Goal: Transaction & Acquisition: Purchase product/service

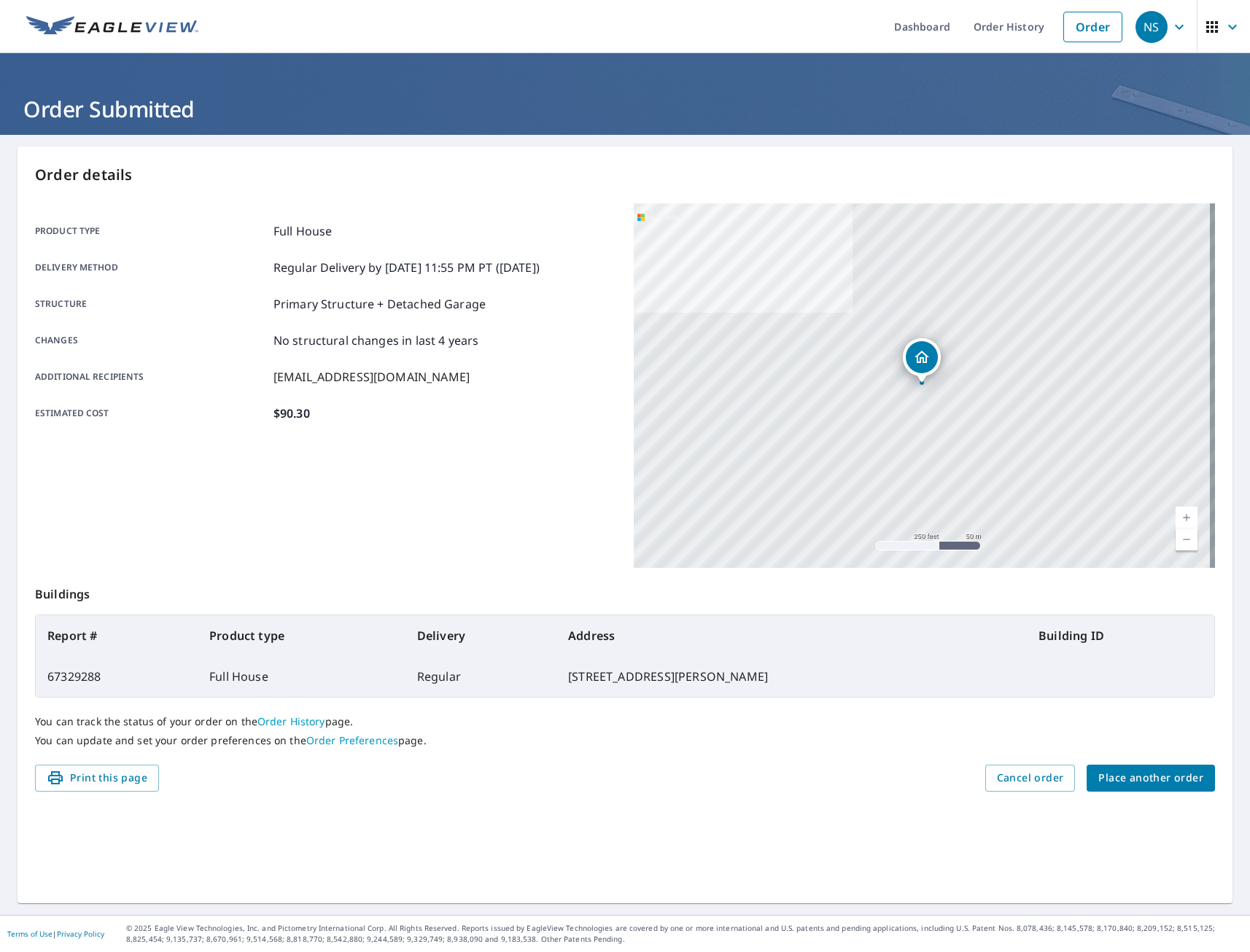
click at [1158, 777] on span "Place another order" at bounding box center [1151, 779] width 105 height 18
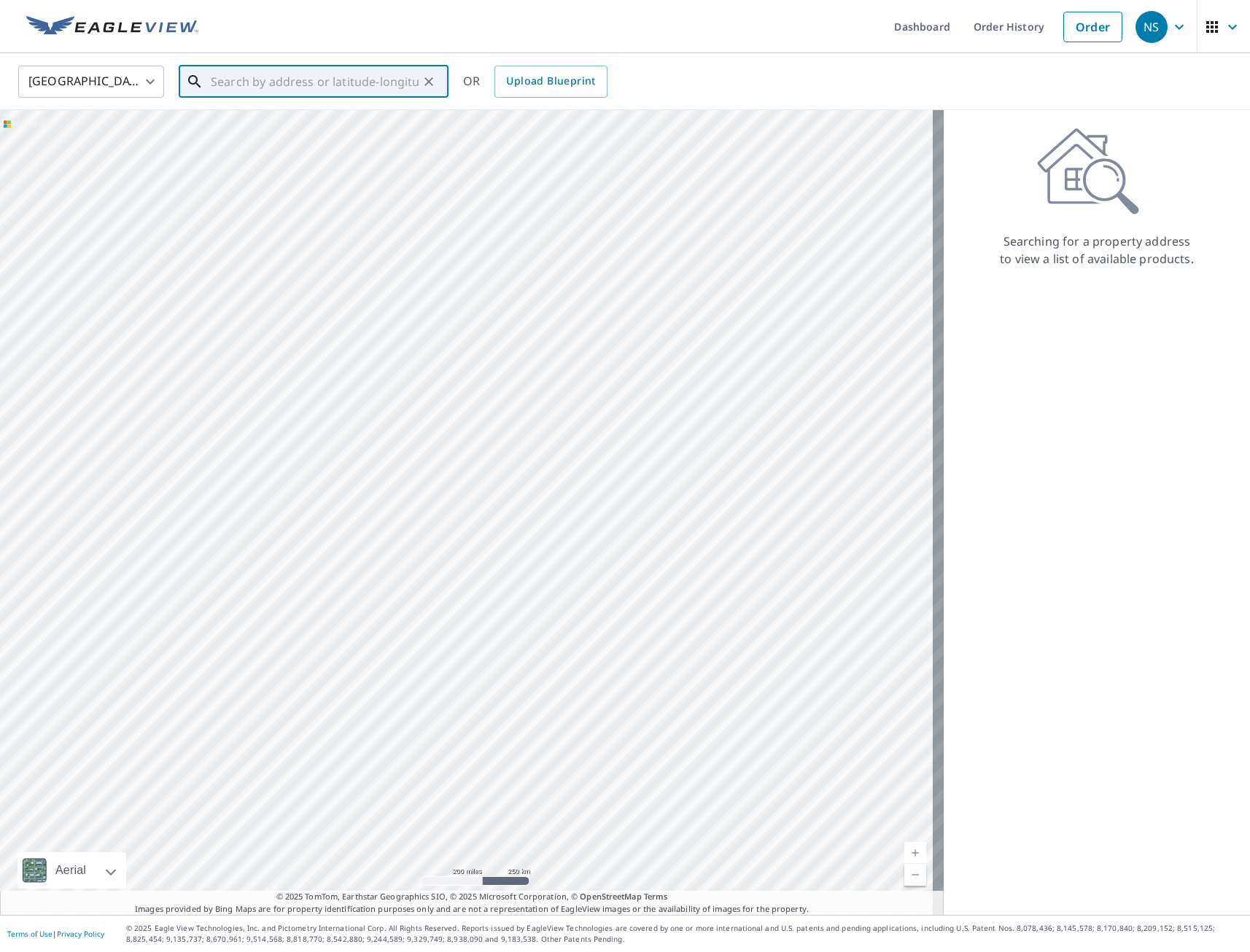
paste input "[STREET_ADDRESS]"
click at [290, 138] on p "[GEOGRAPHIC_DATA]" at bounding box center [322, 139] width 229 height 15
type input "[STREET_ADDRESS]"
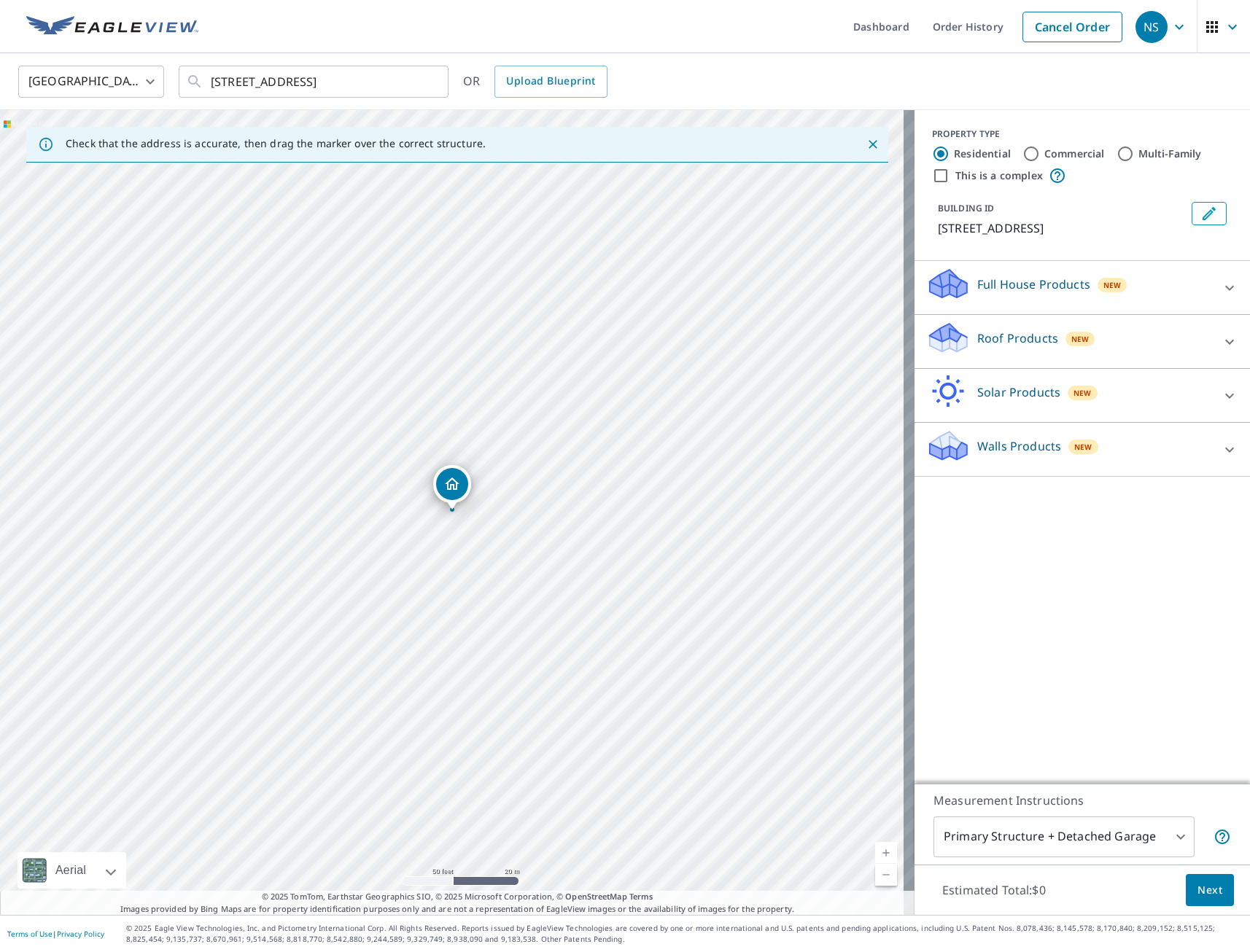
click at [1033, 283] on p "Full House Products" at bounding box center [1034, 284] width 113 height 17
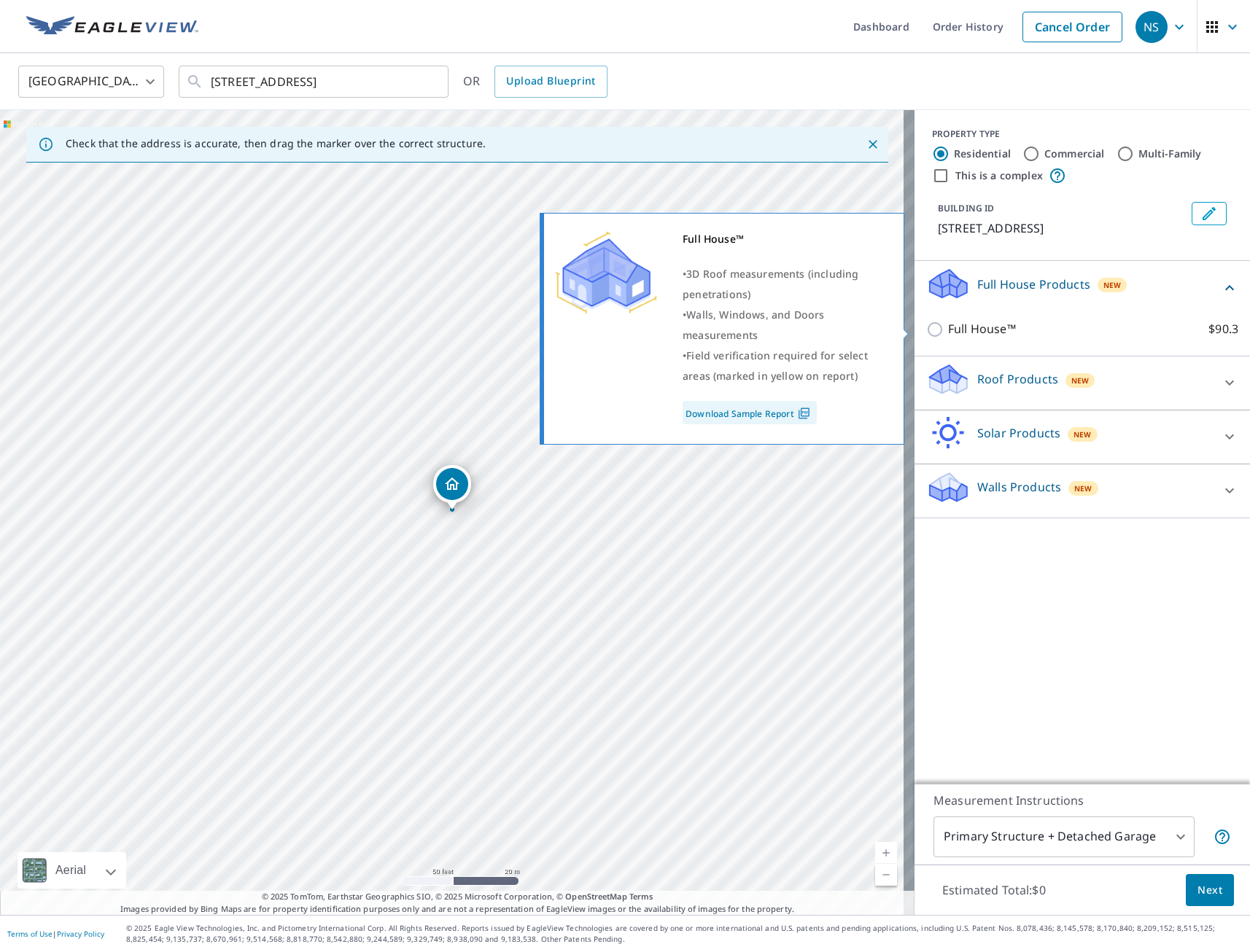
click at [927, 328] on input "Full House™ $90.3" at bounding box center [936, 330] width 22 height 17
checkbox input "true"
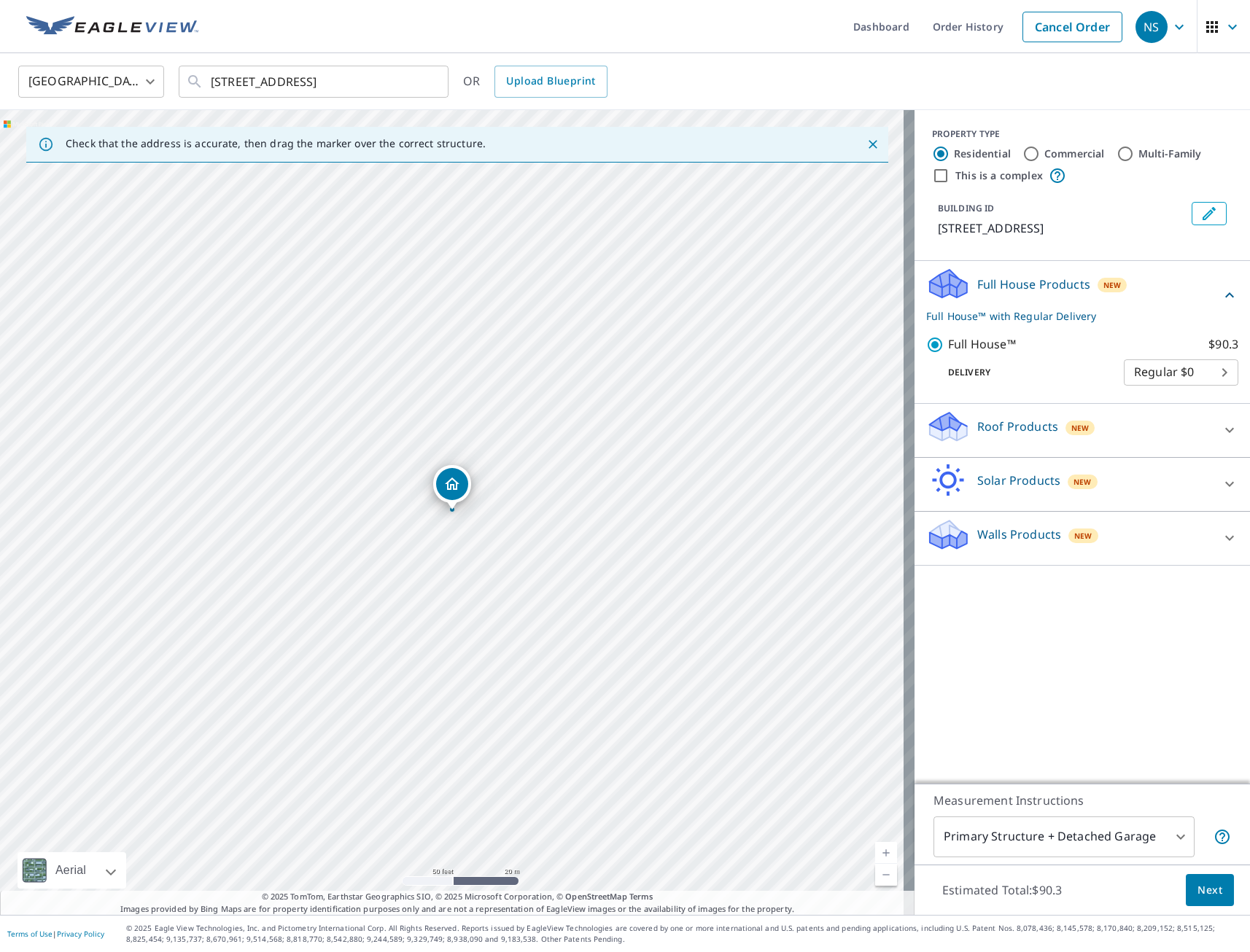
click at [1205, 892] on span "Next" at bounding box center [1210, 890] width 24 height 18
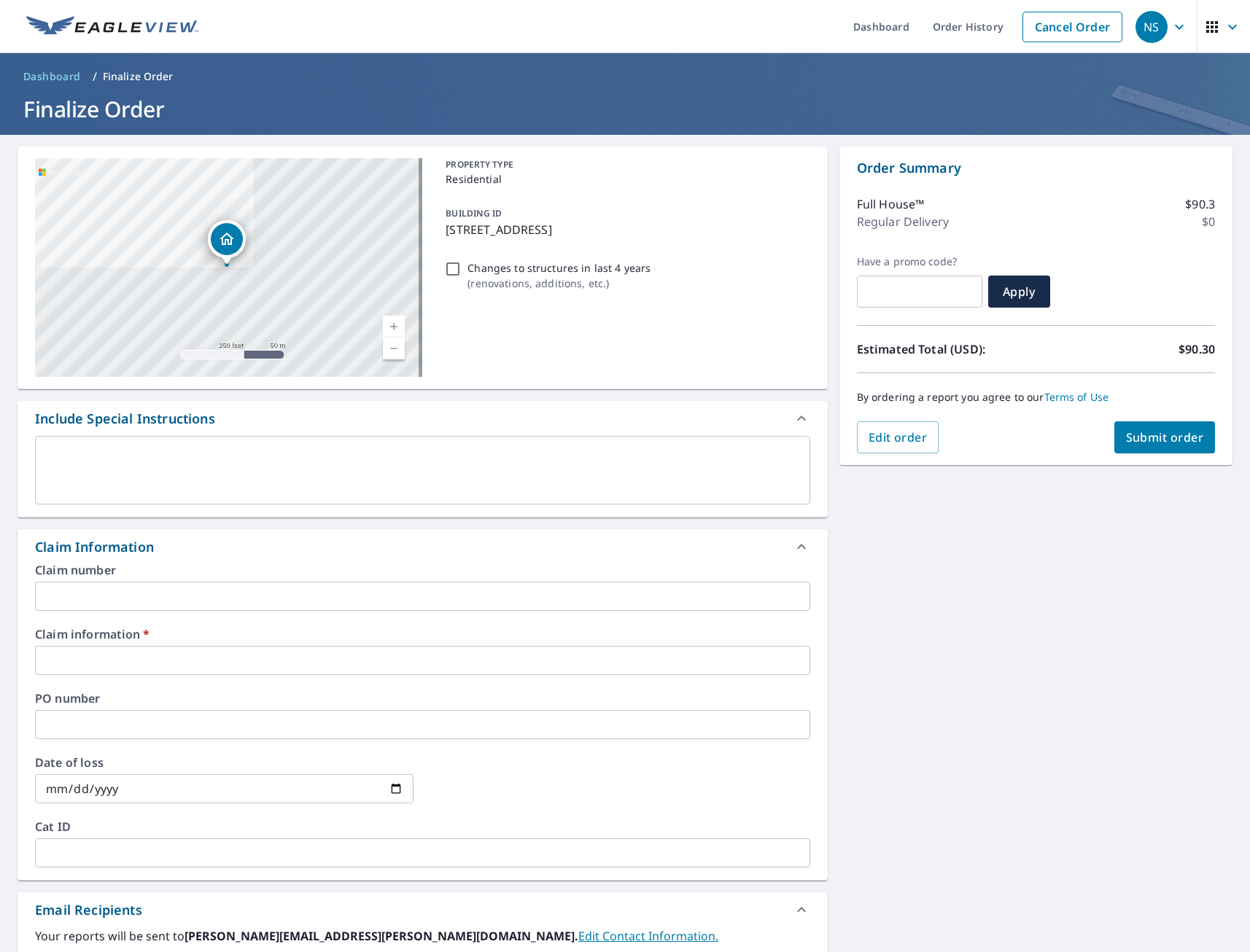
click at [172, 660] on input "text" at bounding box center [422, 660] width 775 height 29
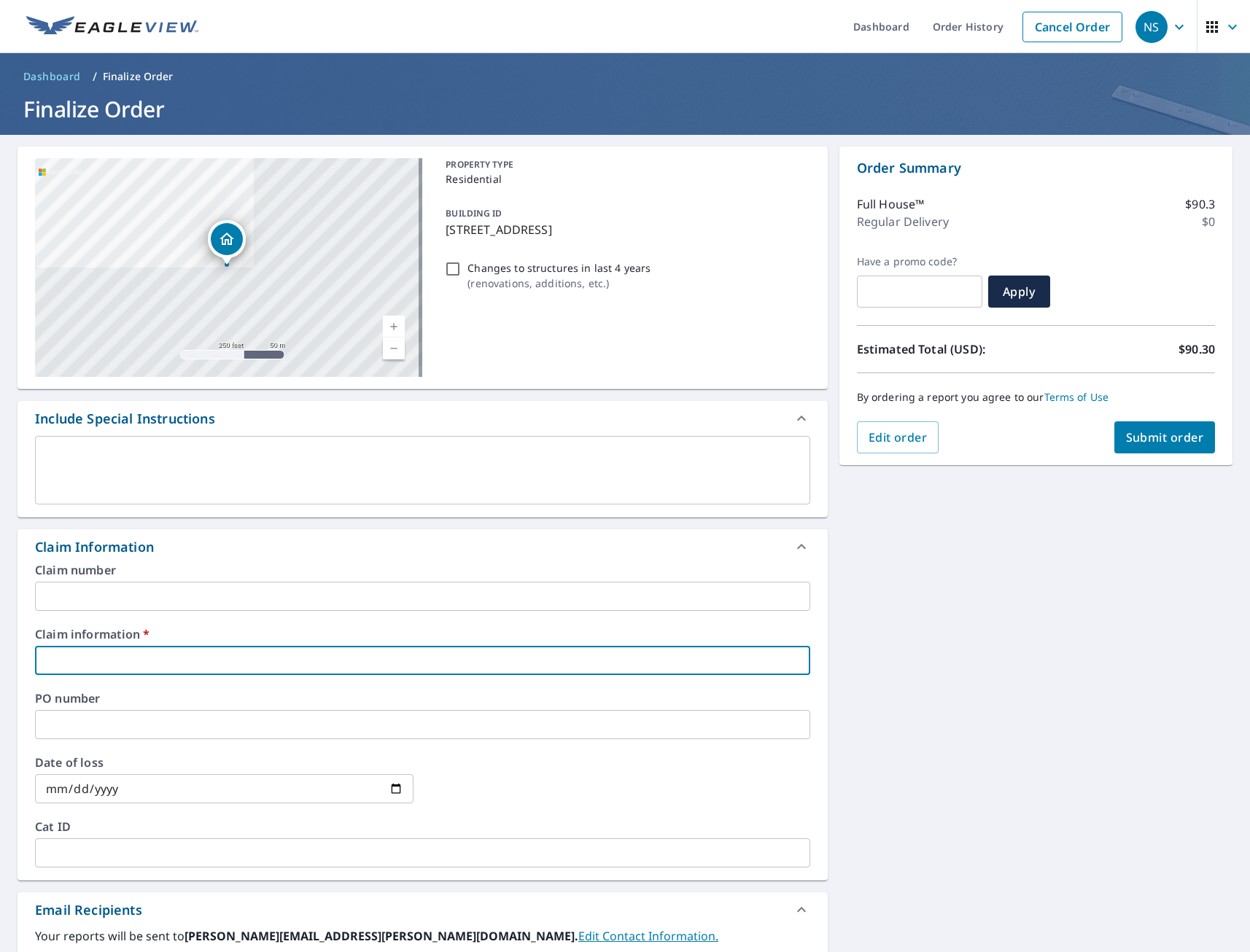
type input "tmj"
checkbox input "true"
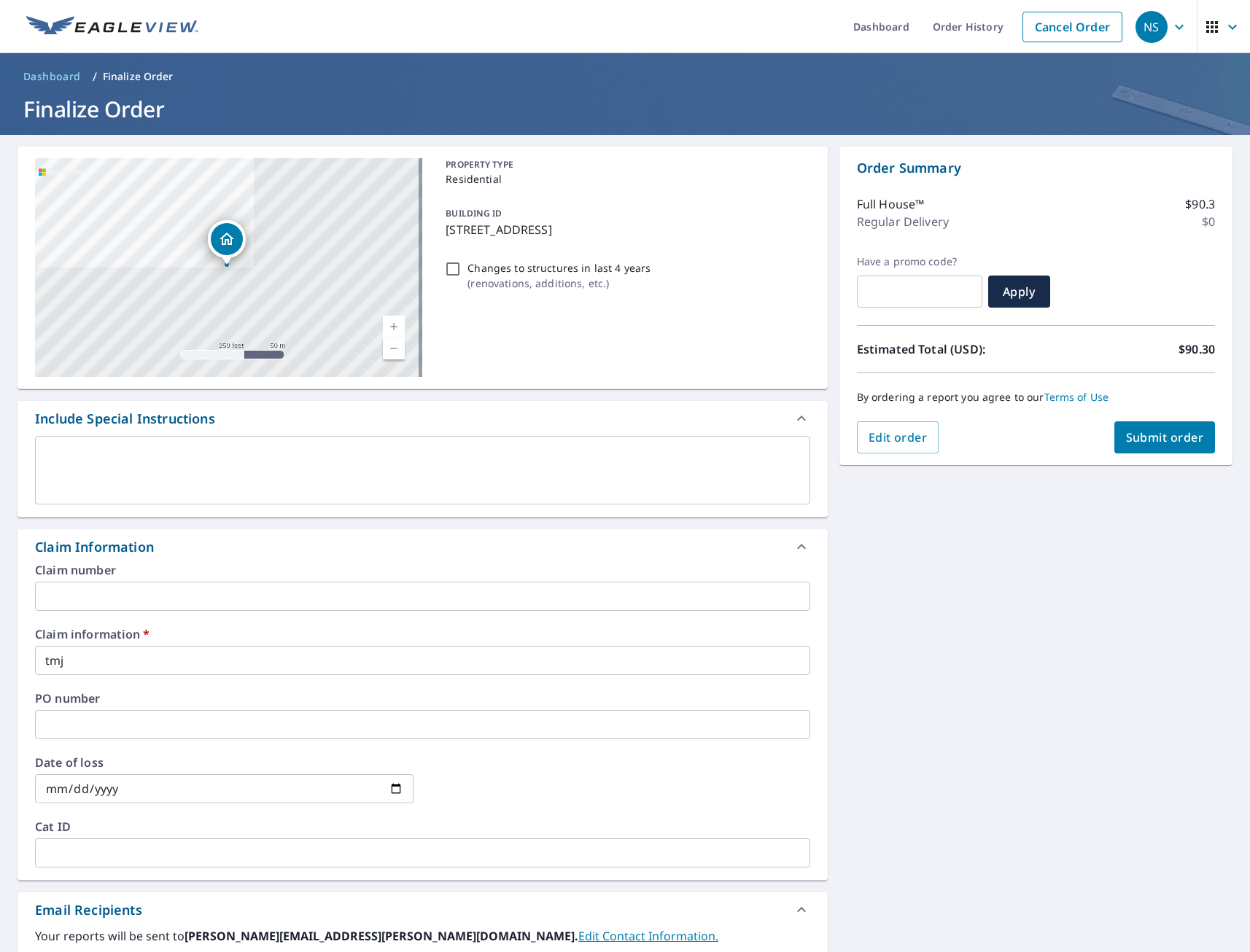
click at [925, 695] on div "[STREET_ADDRESS][GEOGRAPHIC_DATA] A standard road map Aerial A detailed look fr…" at bounding box center [625, 690] width 1250 height 1111
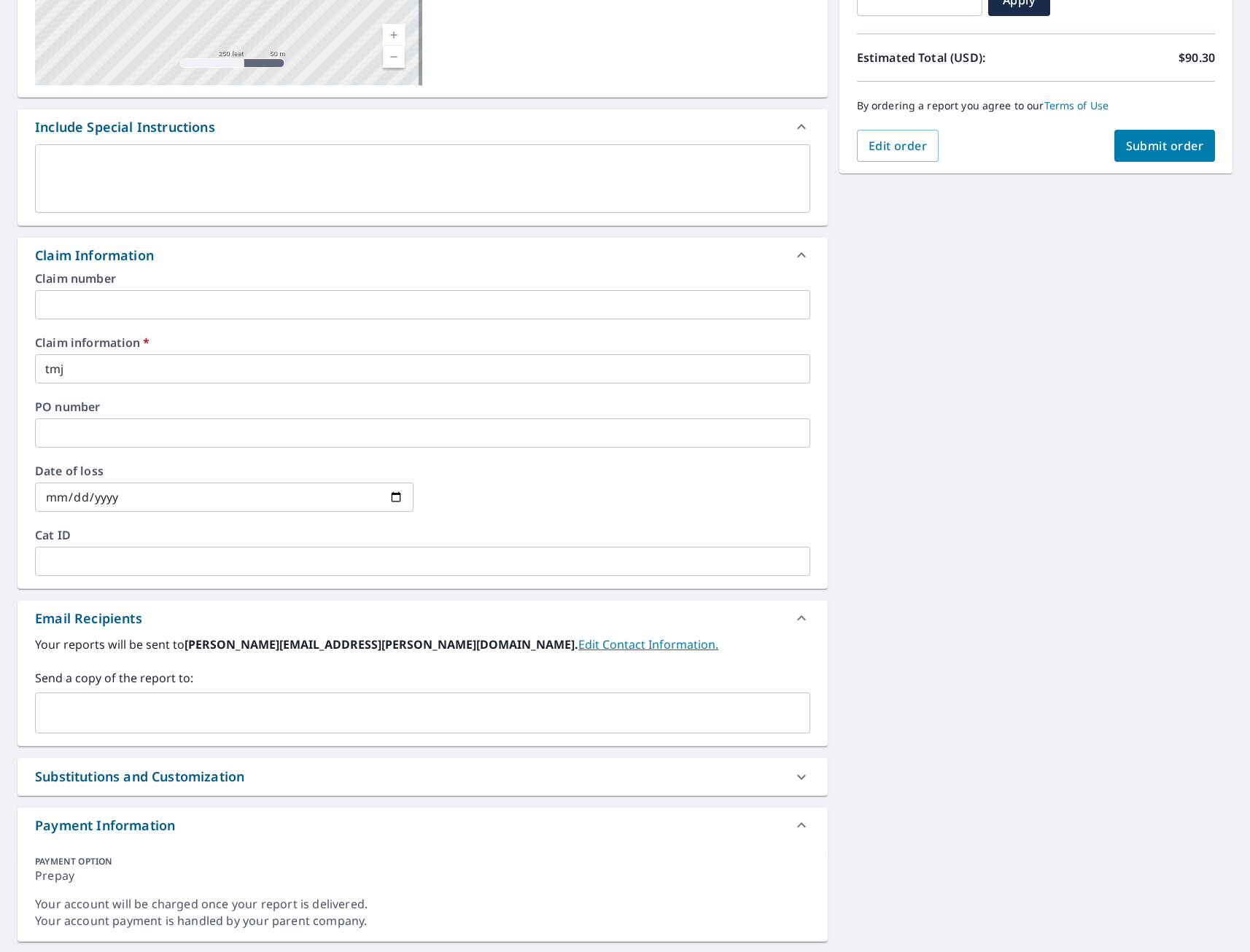
click at [172, 714] on input "text" at bounding box center [411, 713] width 740 height 28
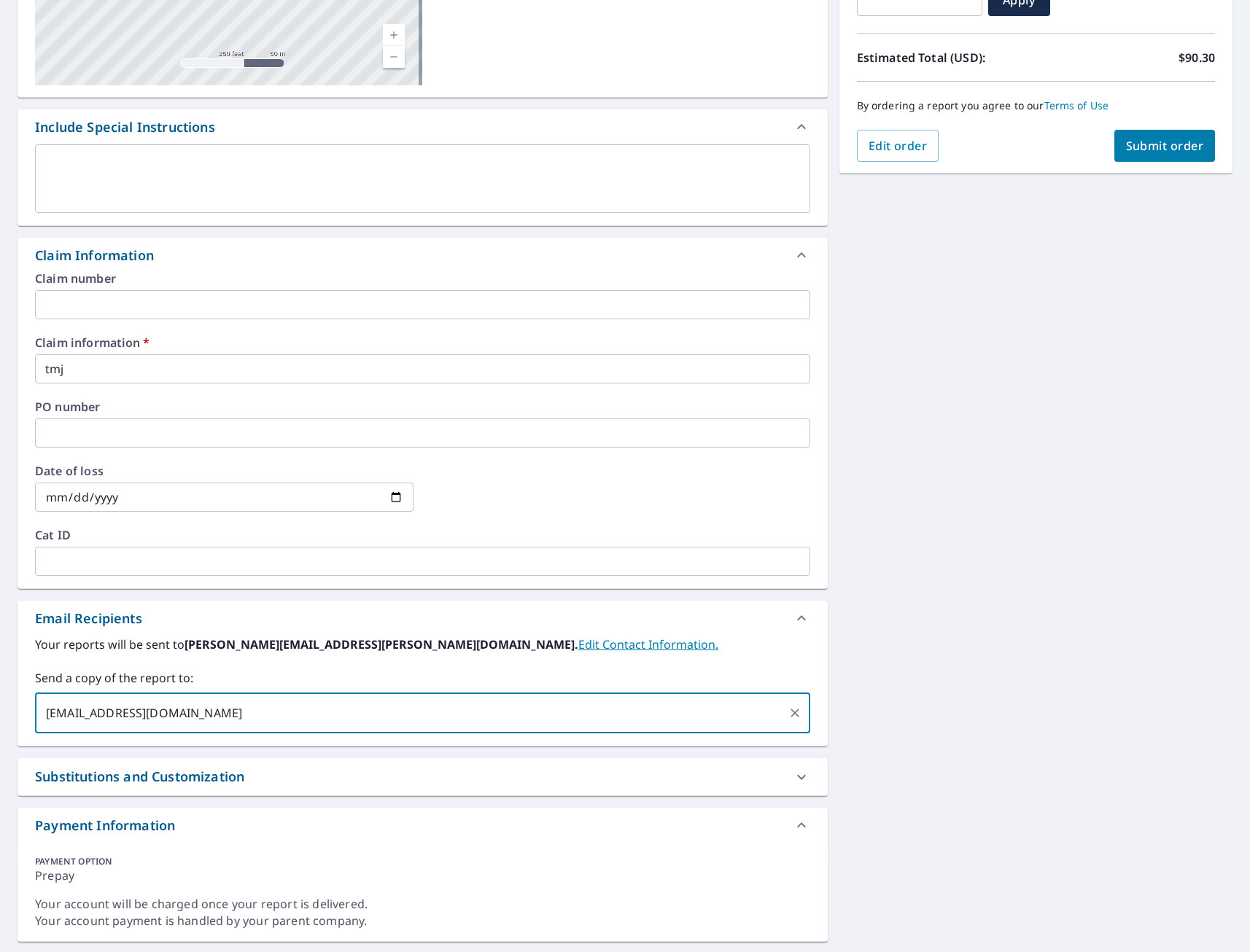
type input "[EMAIL_ADDRESS][DOMAIN_NAME]"
click at [1041, 738] on div "[STREET_ADDRESS][GEOGRAPHIC_DATA] A standard road map Aerial A detailed look fr…" at bounding box center [625, 398] width 1250 height 1111
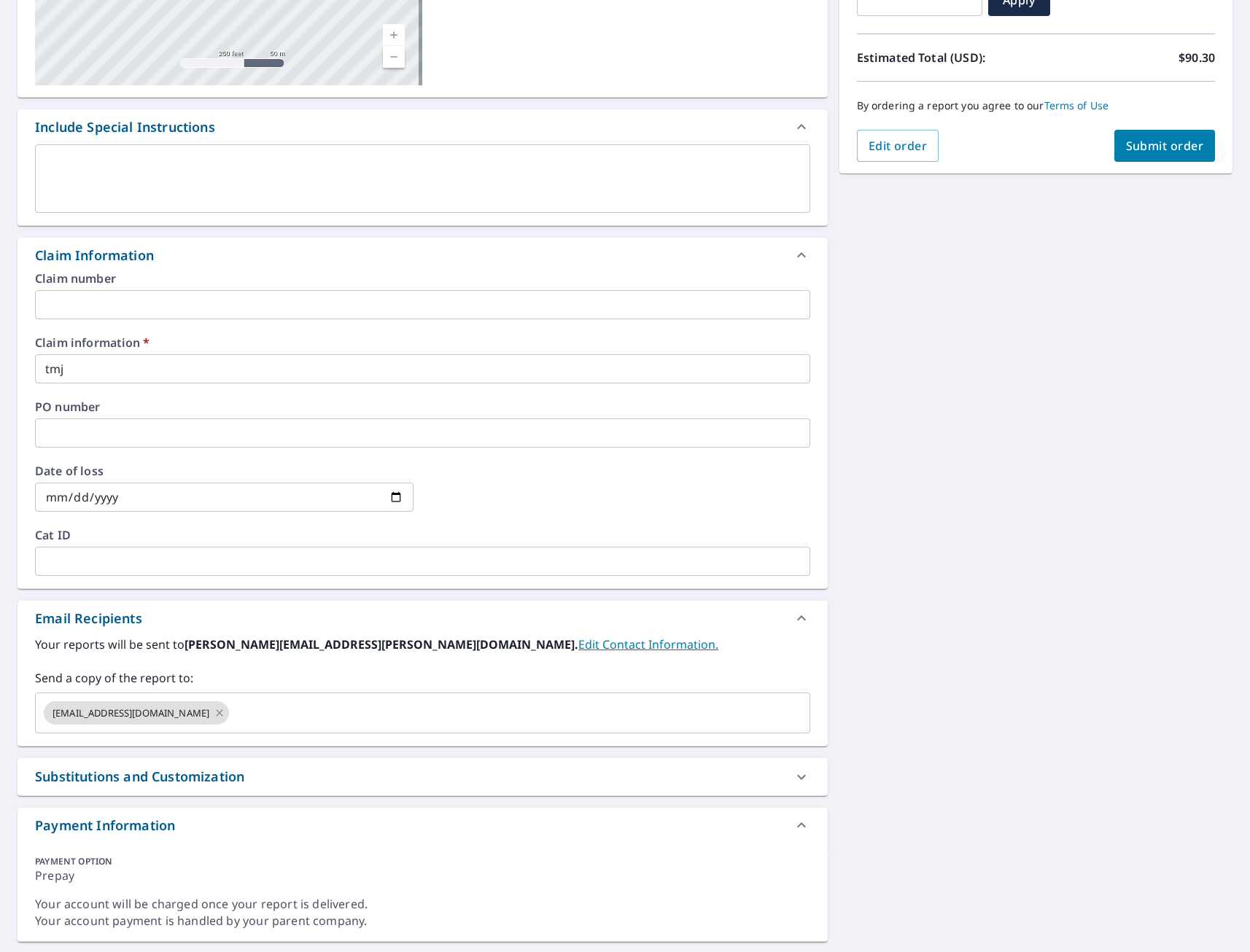
click at [1159, 148] on span "Submit order" at bounding box center [1165, 146] width 78 height 16
checkbox input "true"
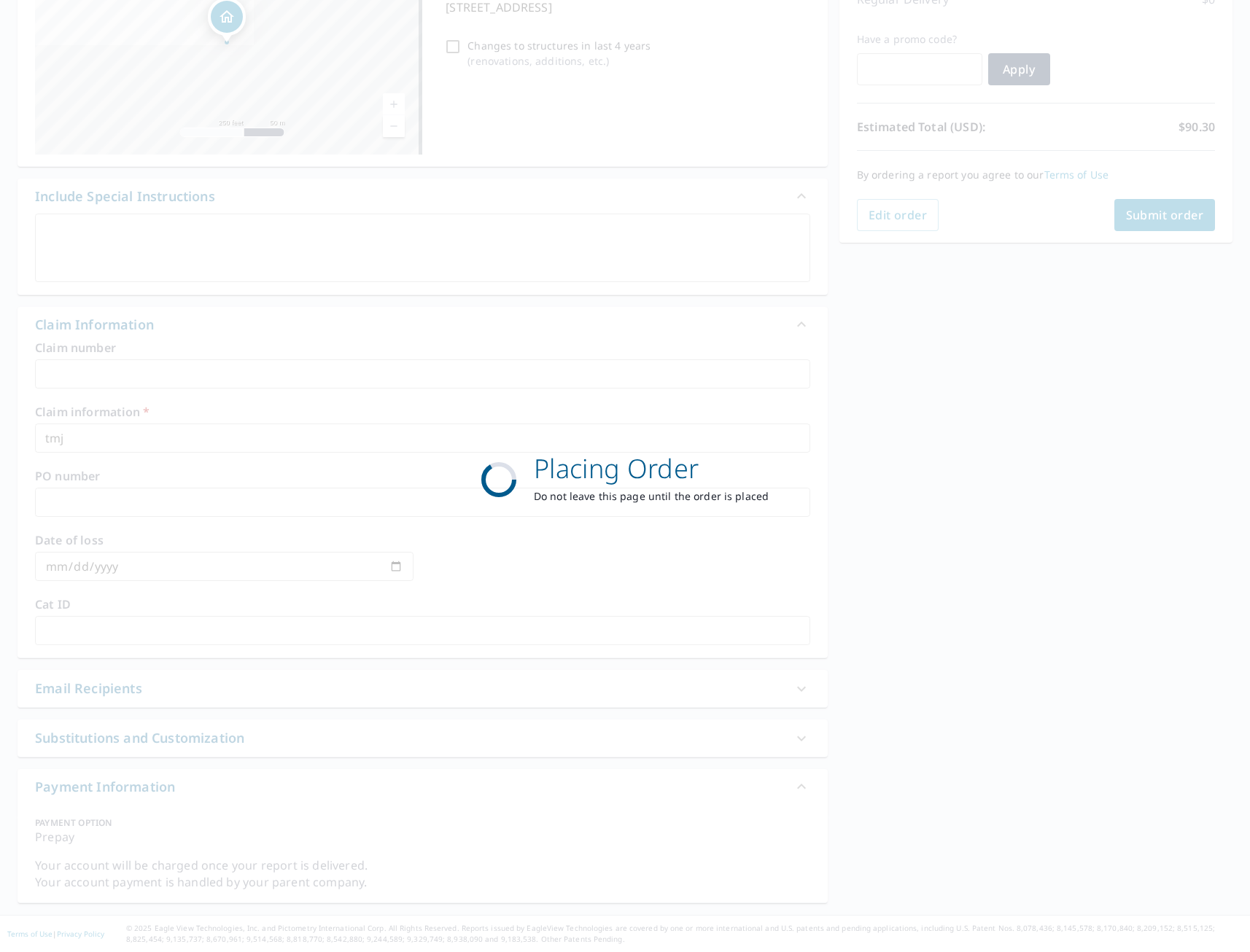
scroll to position [222, 0]
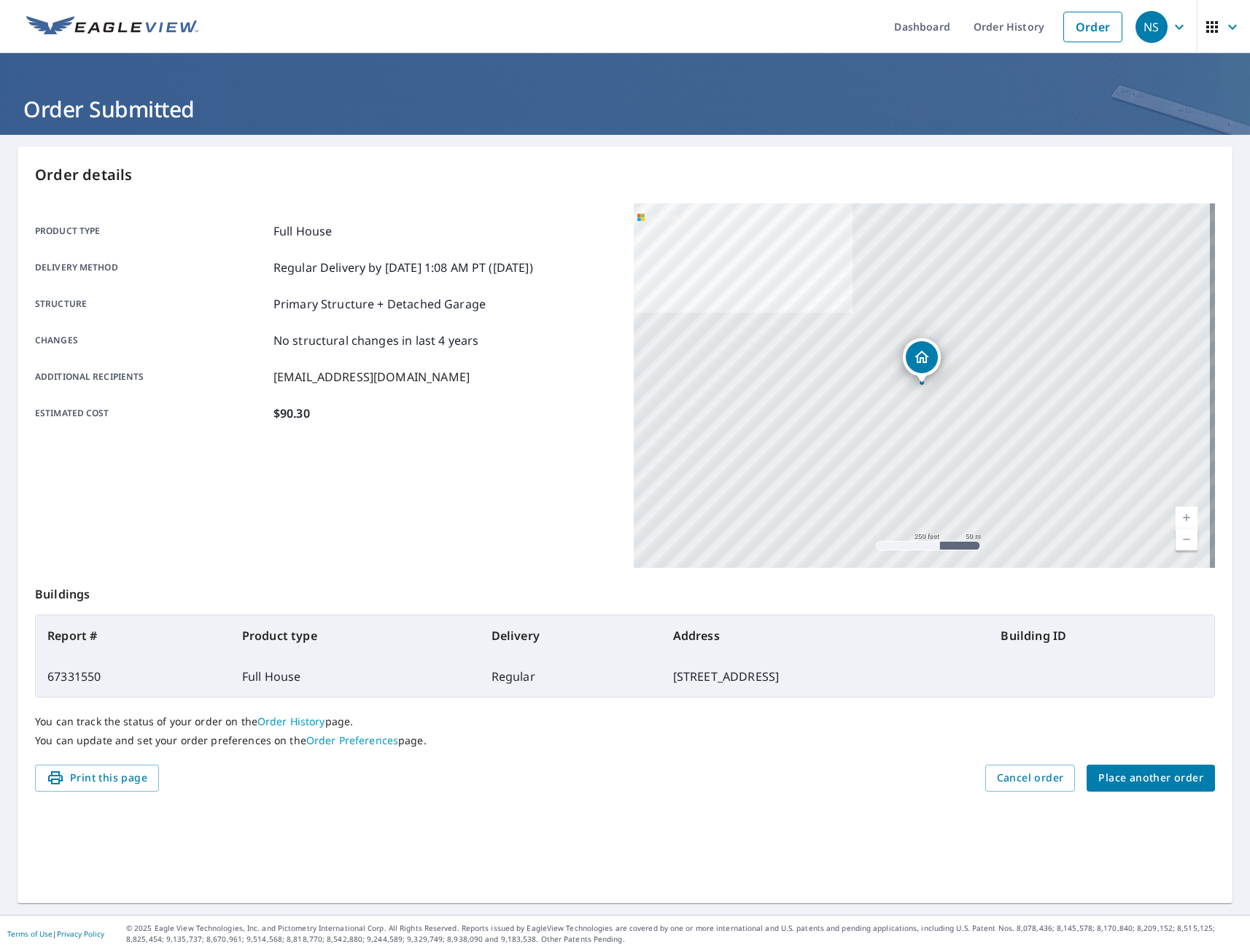
click at [1127, 775] on span "Place another order" at bounding box center [1151, 779] width 105 height 18
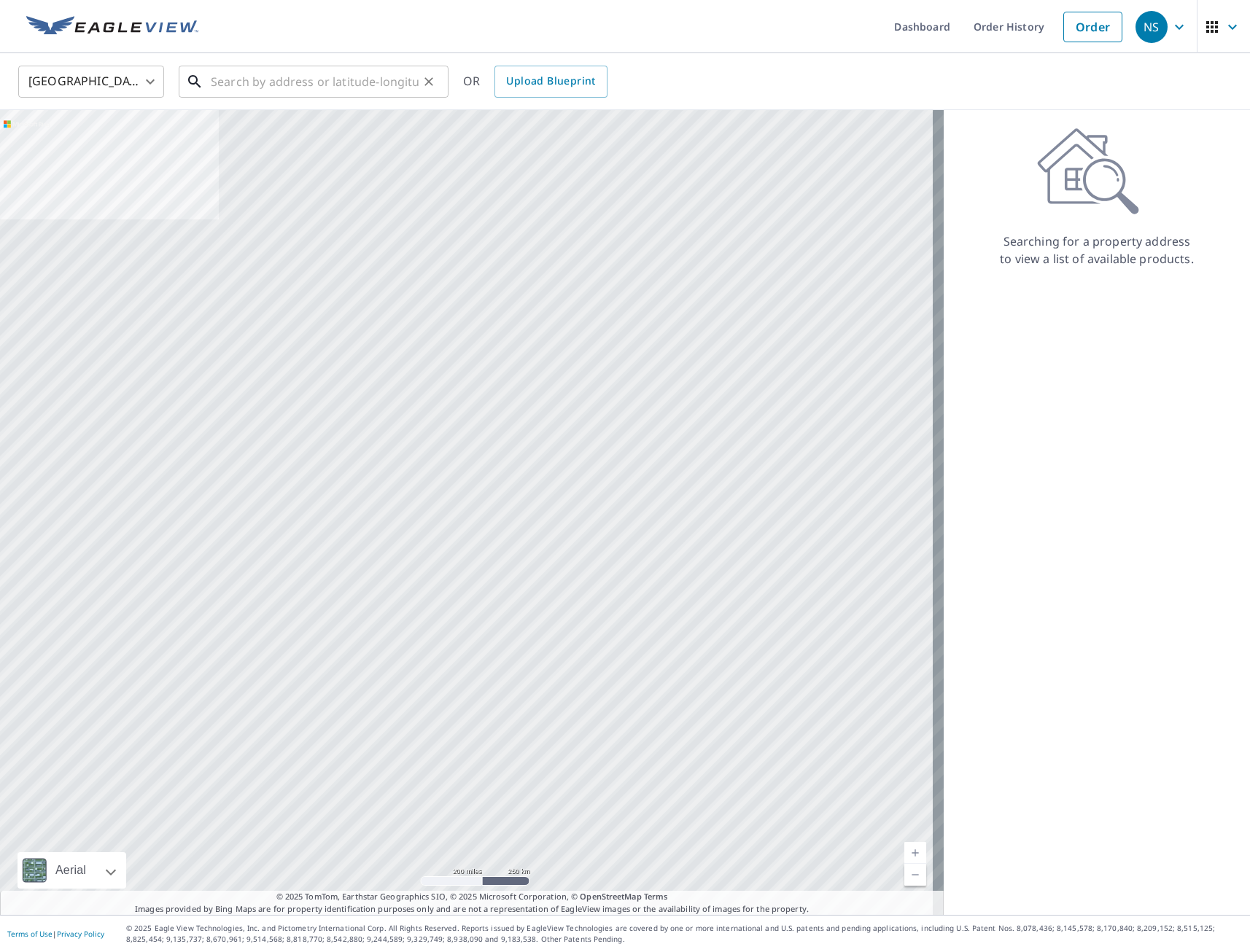
click at [314, 85] on input "text" at bounding box center [315, 81] width 207 height 41
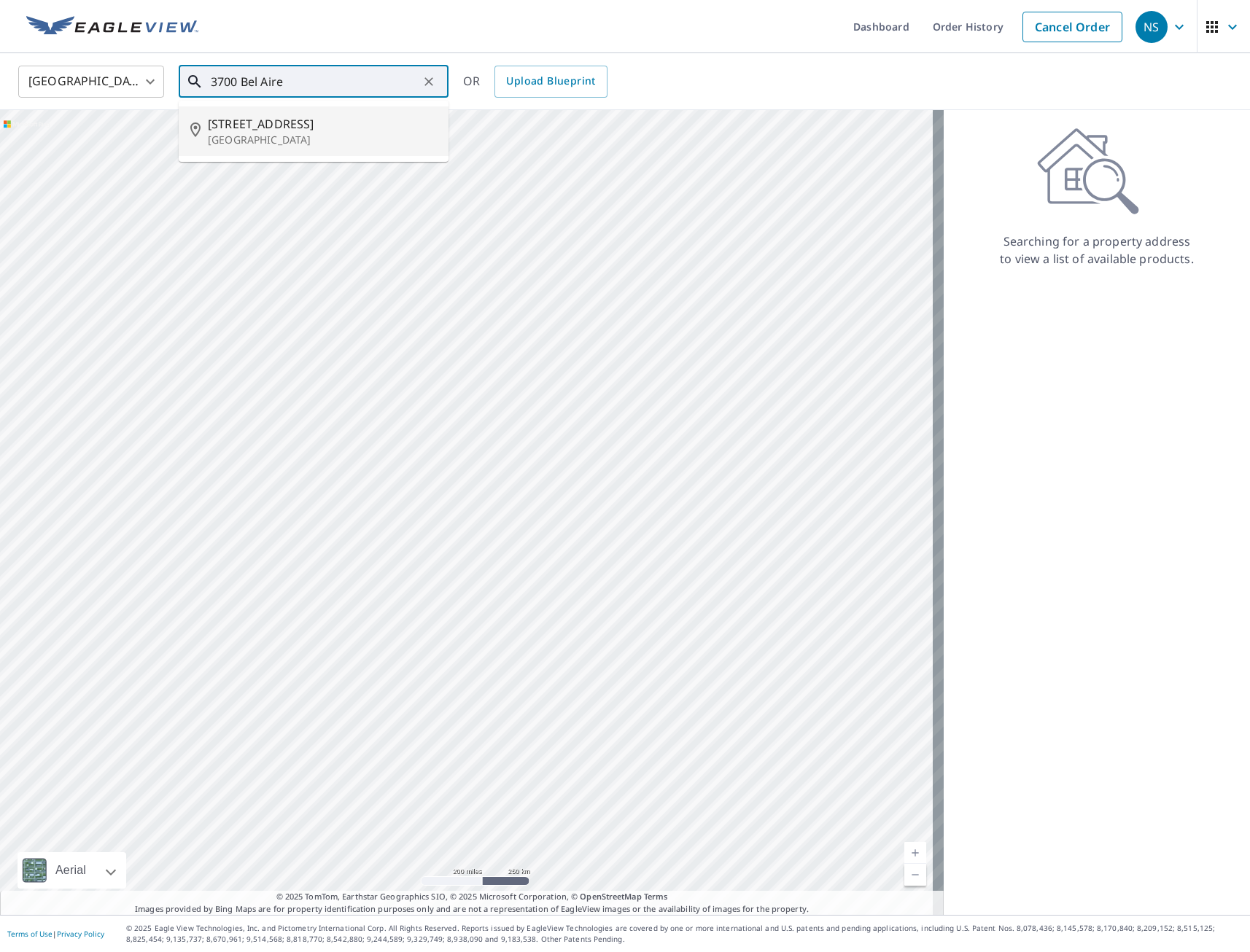
click at [309, 123] on span "[STREET_ADDRESS]" at bounding box center [322, 124] width 229 height 17
type input "[STREET_ADDRESS]"
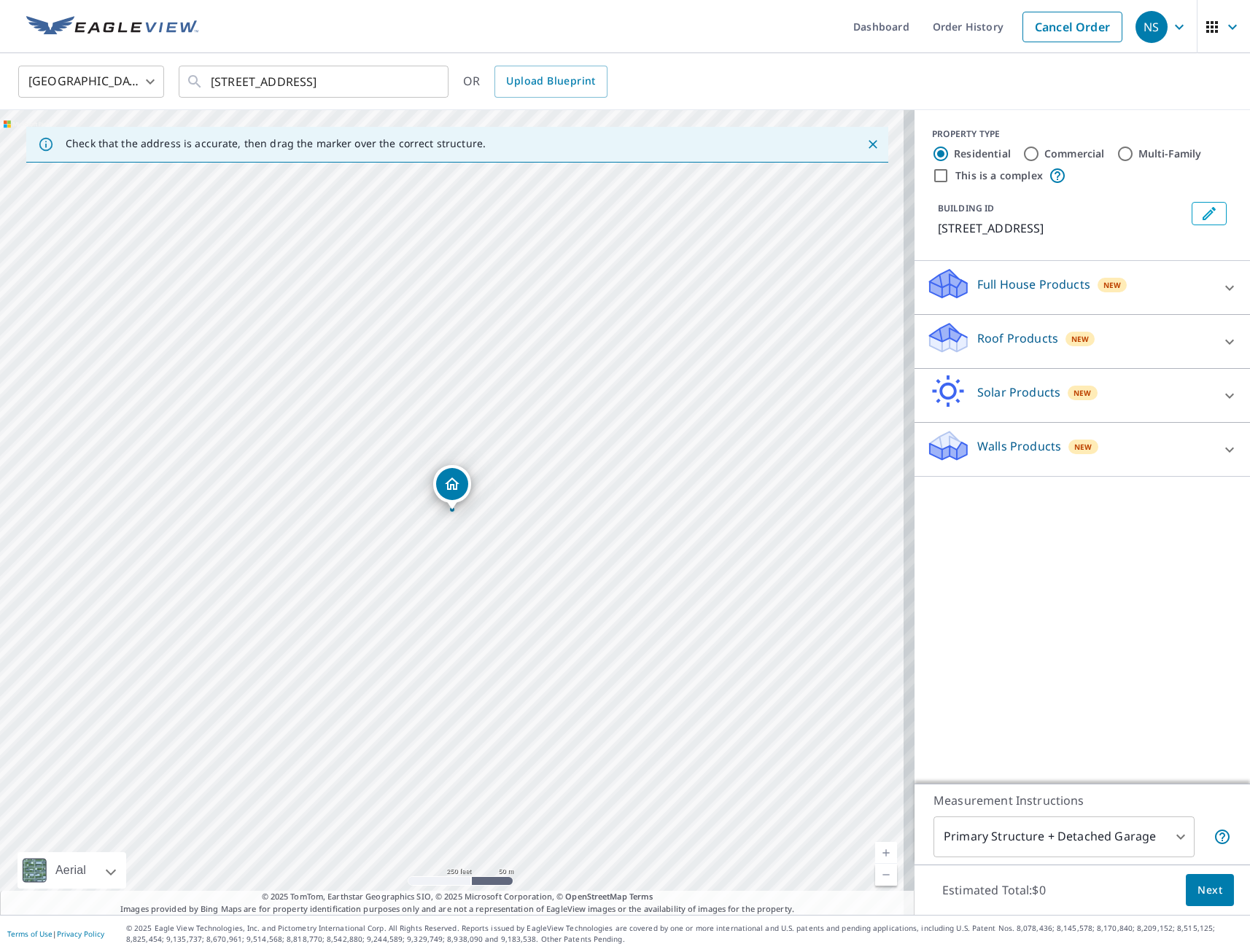
click at [1009, 284] on p "Full House Products" at bounding box center [1034, 284] width 113 height 17
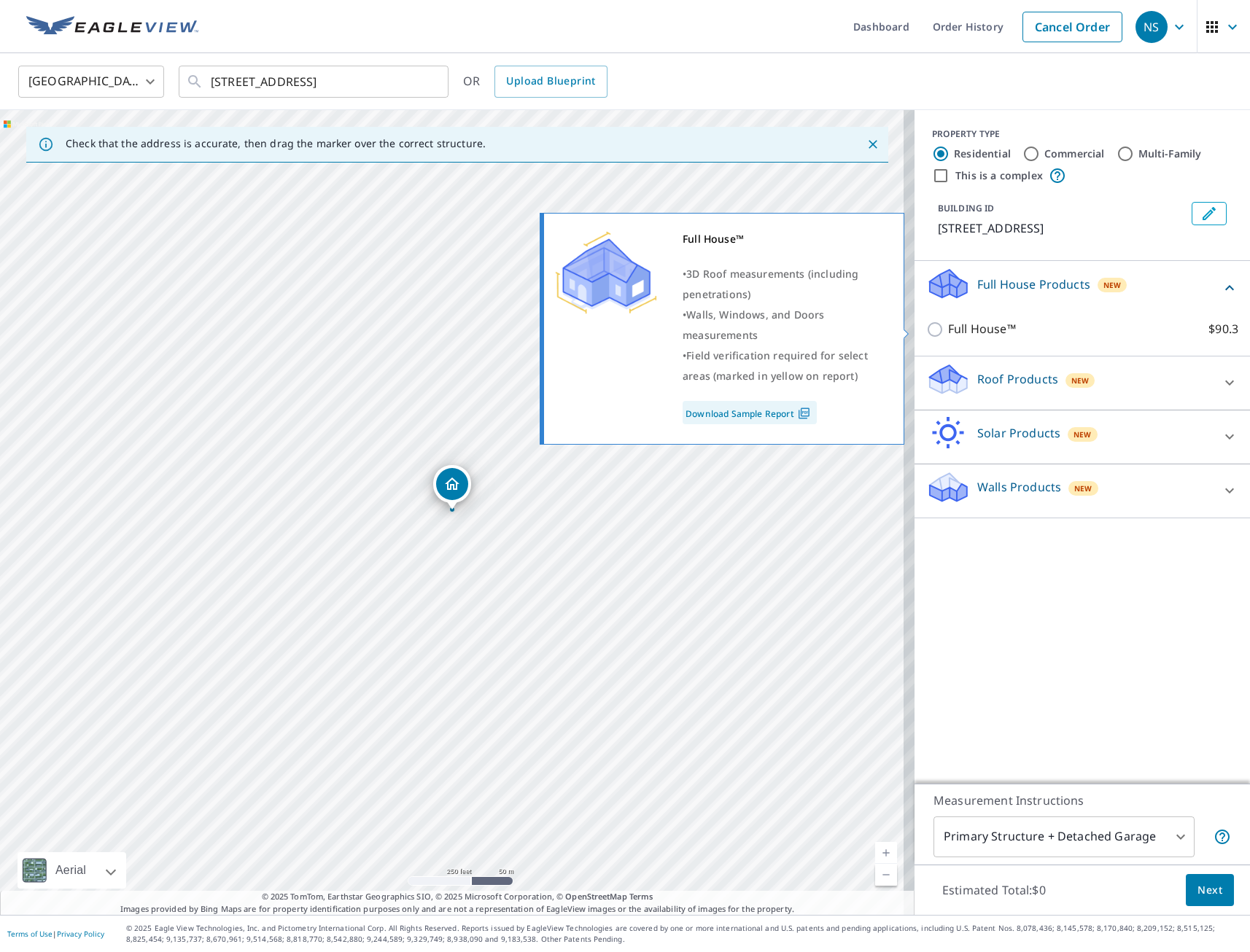
click at [927, 332] on input "Full House™ $90.3" at bounding box center [936, 330] width 22 height 17
checkbox input "true"
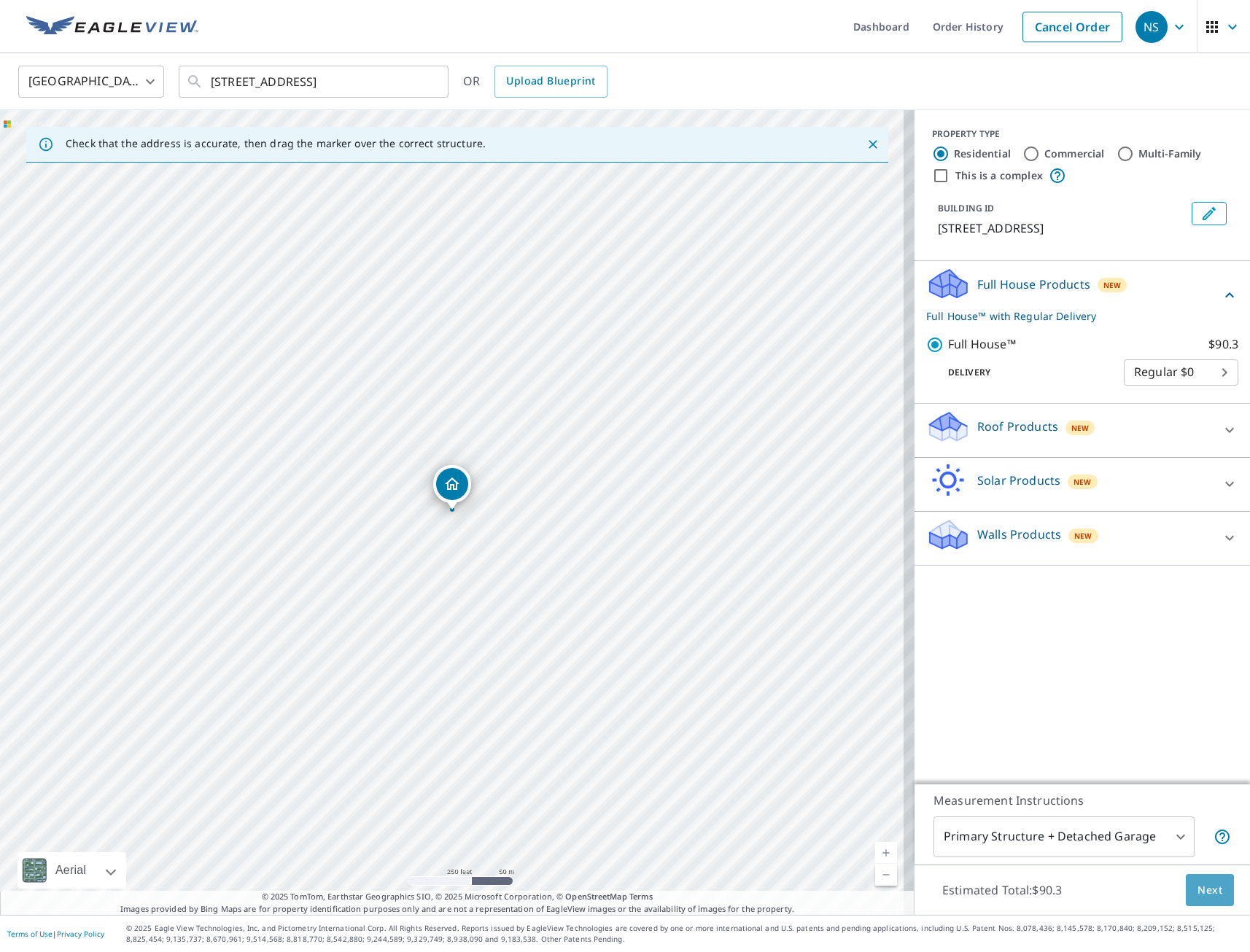
click at [1206, 889] on span "Next" at bounding box center [1210, 890] width 24 height 18
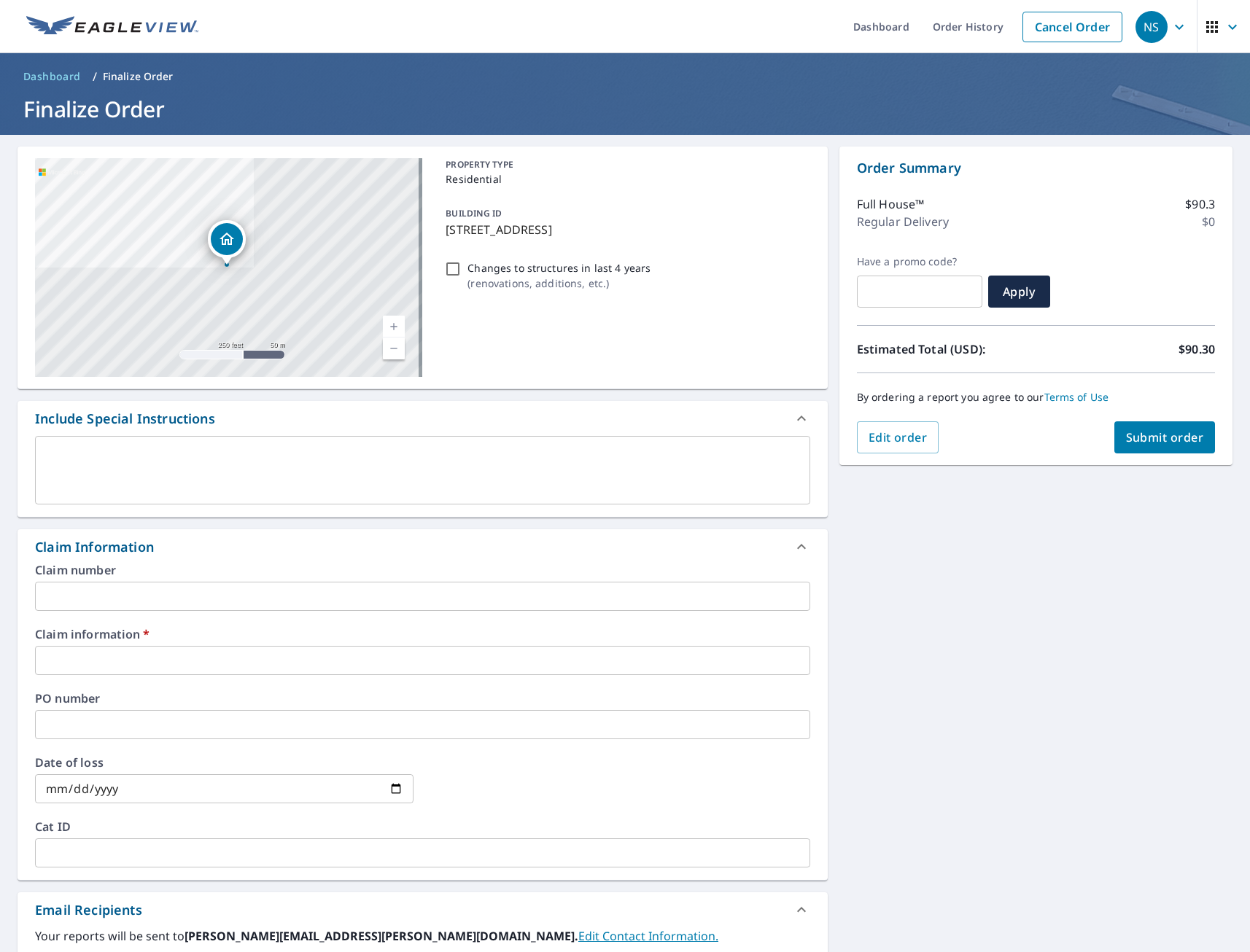
click at [165, 663] on input "text" at bounding box center [422, 660] width 775 height 29
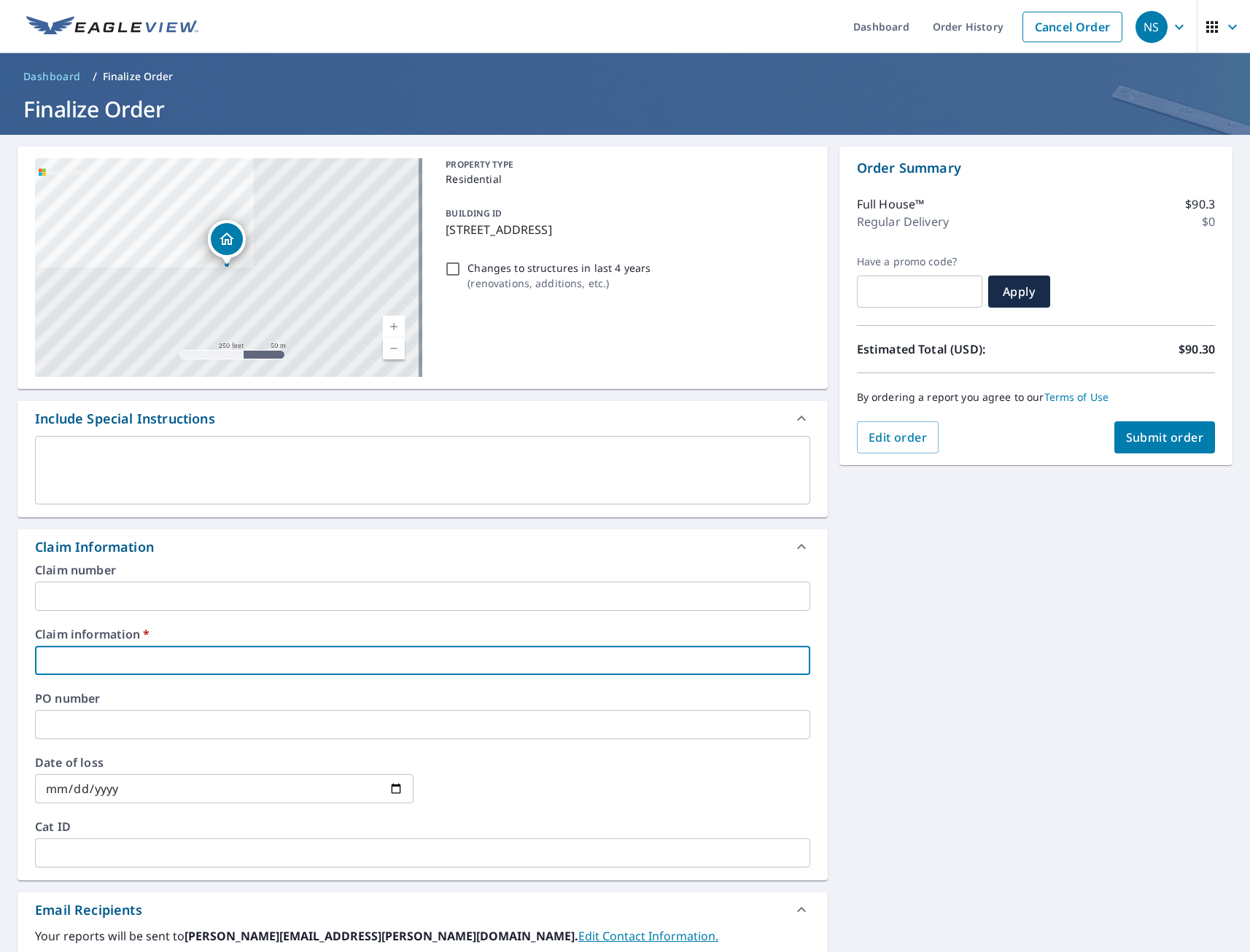
type input "tmj"
checkbox input "true"
click at [895, 738] on div "[STREET_ADDRESS][GEOGRAPHIC_DATA] A standard road map Aerial A detailed look fr…" at bounding box center [625, 690] width 1250 height 1111
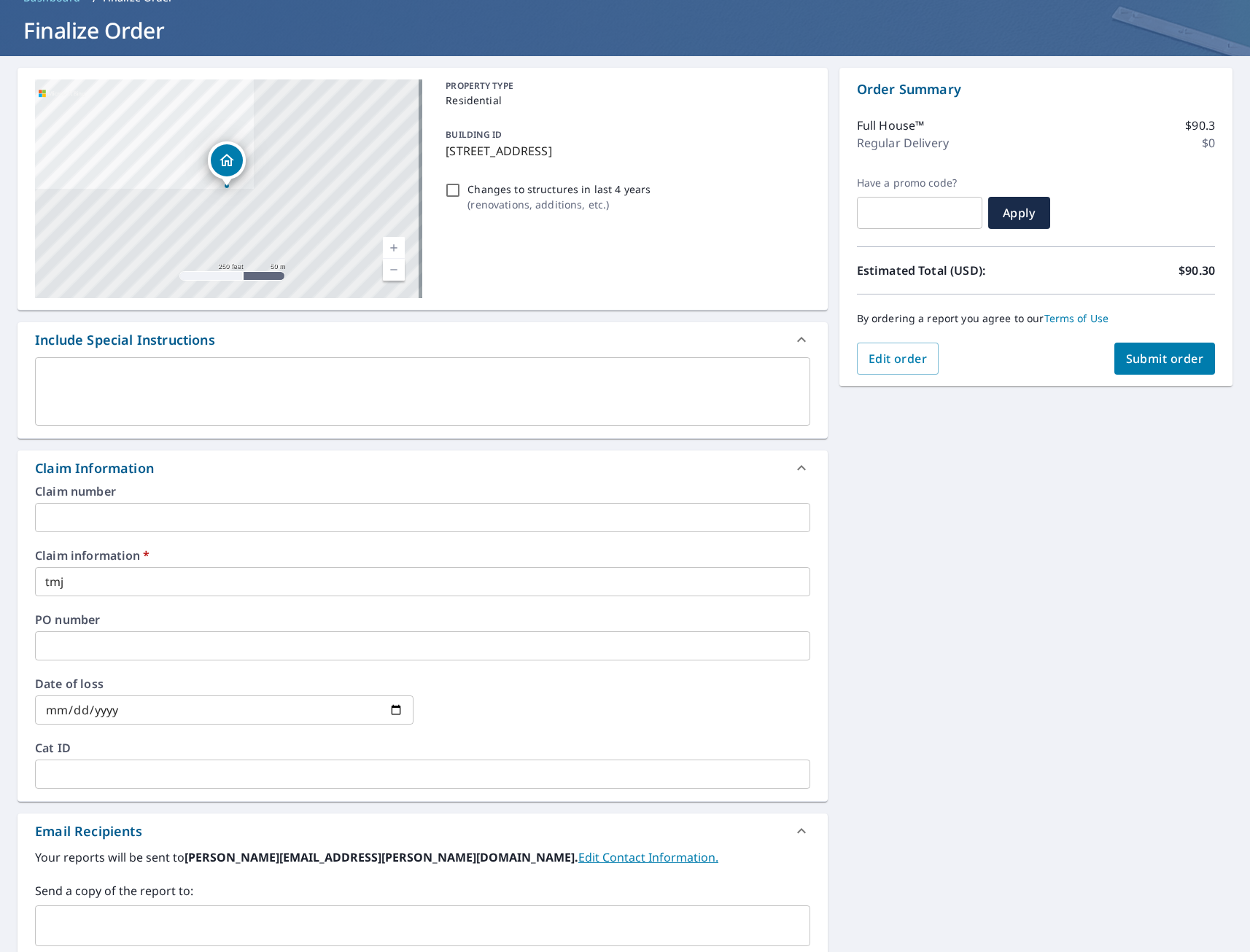
scroll to position [219, 0]
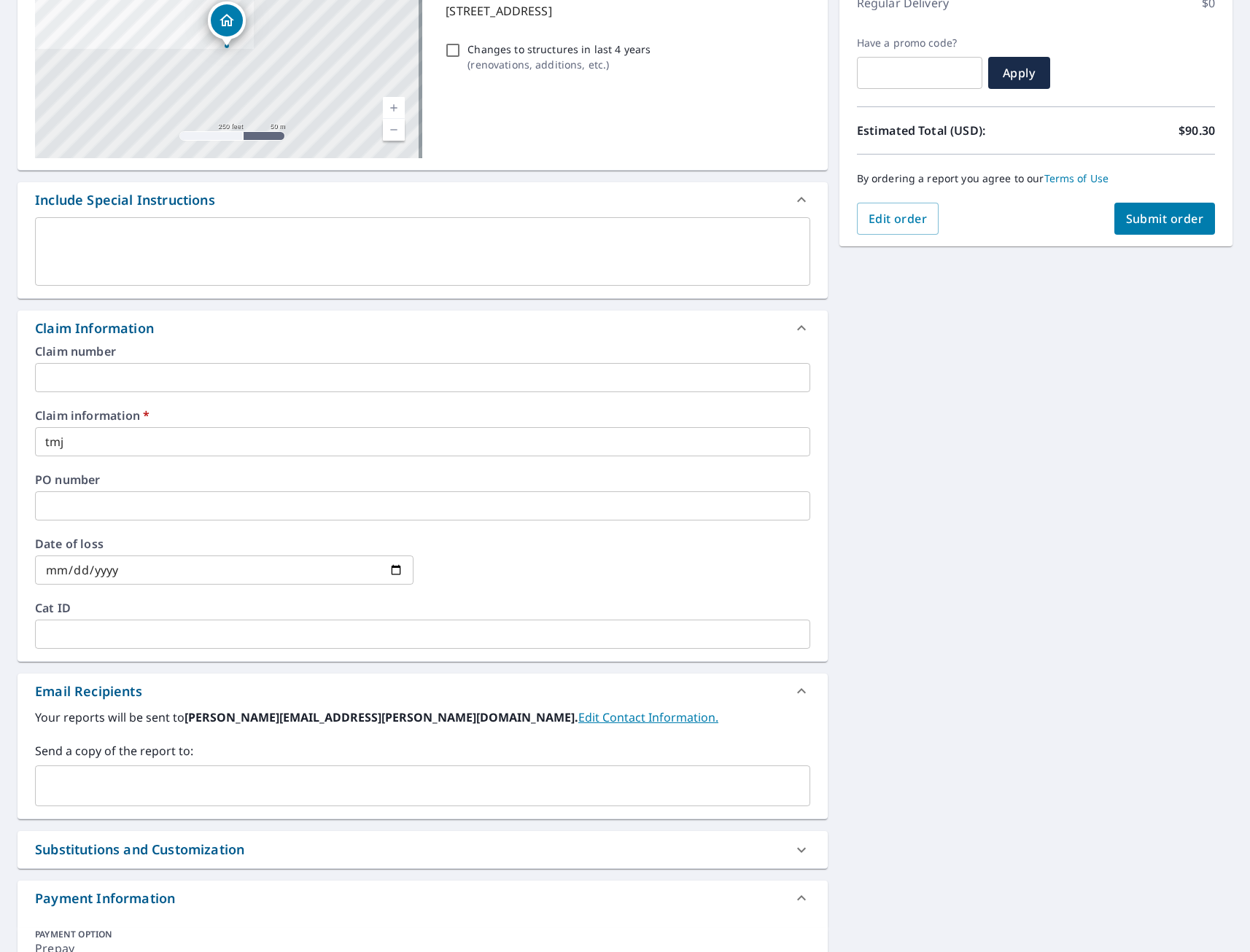
click at [316, 787] on input "text" at bounding box center [411, 786] width 740 height 28
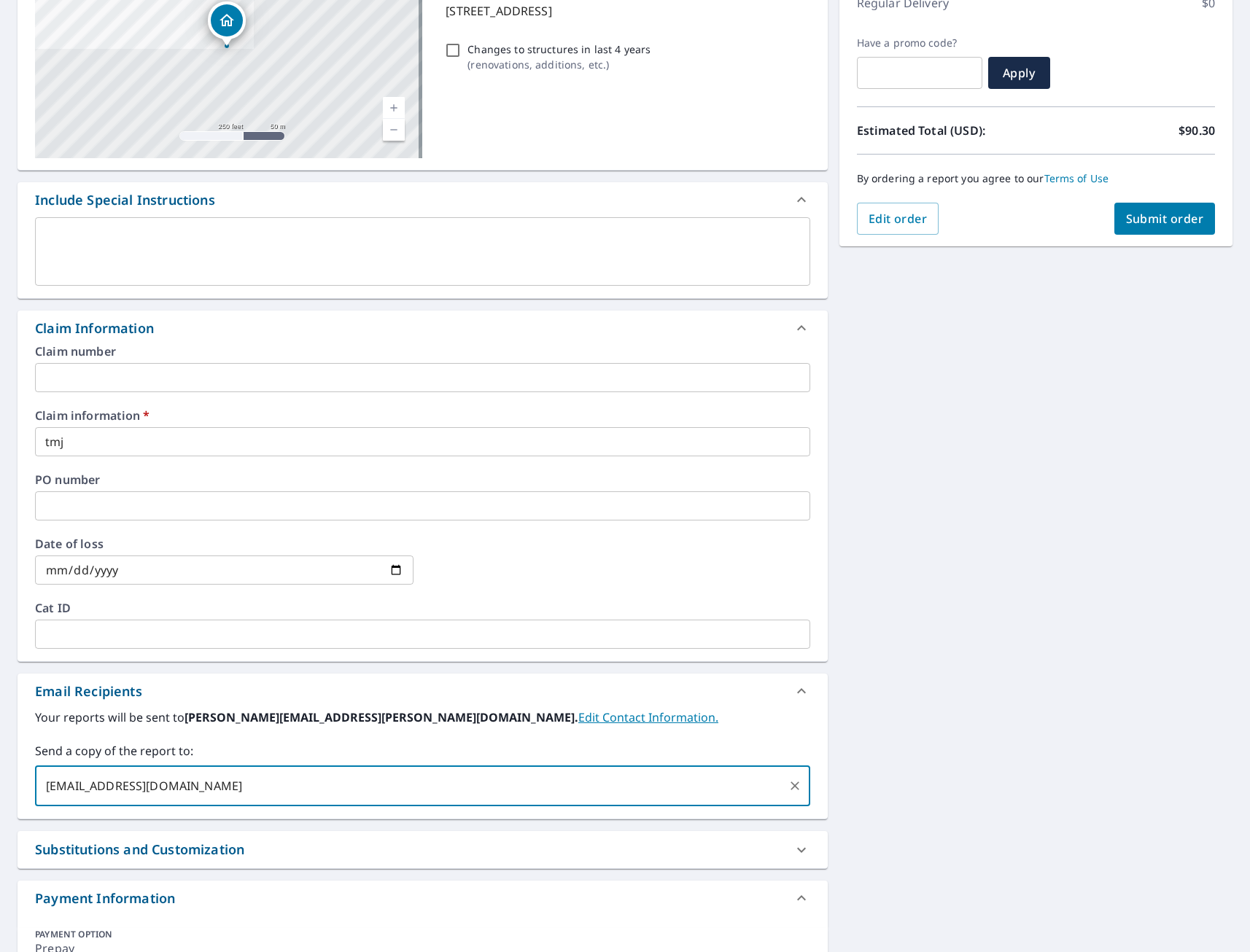
type input "[EMAIL_ADDRESS][DOMAIN_NAME]"
click at [938, 726] on div "[STREET_ADDRESS][GEOGRAPHIC_DATA] A standard road map Aerial A detailed look fr…" at bounding box center [625, 472] width 1250 height 1111
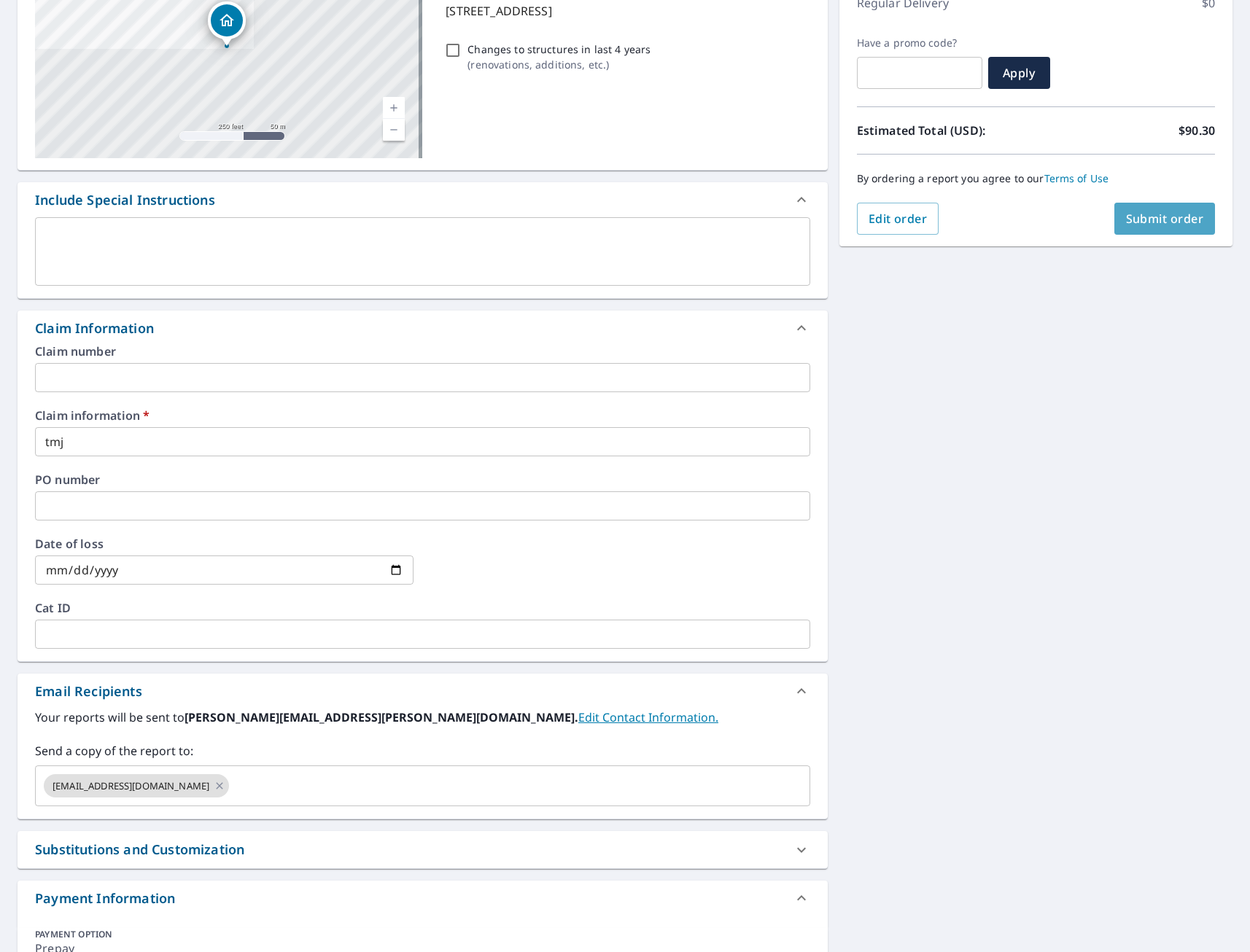
click at [1172, 229] on button "Submit order" at bounding box center [1165, 219] width 101 height 32
checkbox input "true"
